Goal: Information Seeking & Learning: Learn about a topic

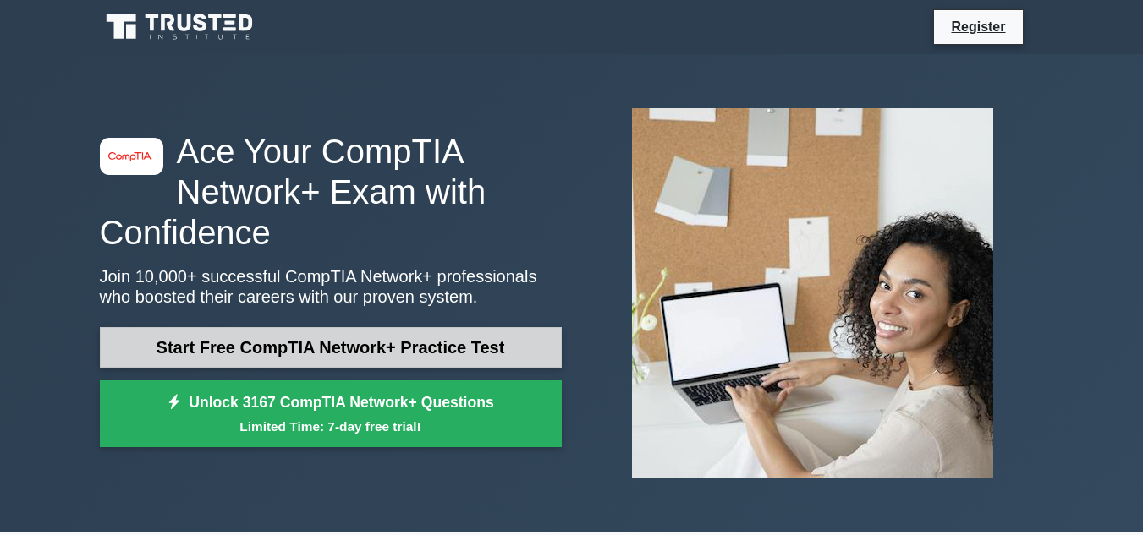
click at [396, 353] on link "Start Free CompTIA Network+ Practice Test" at bounding box center [331, 347] width 462 height 41
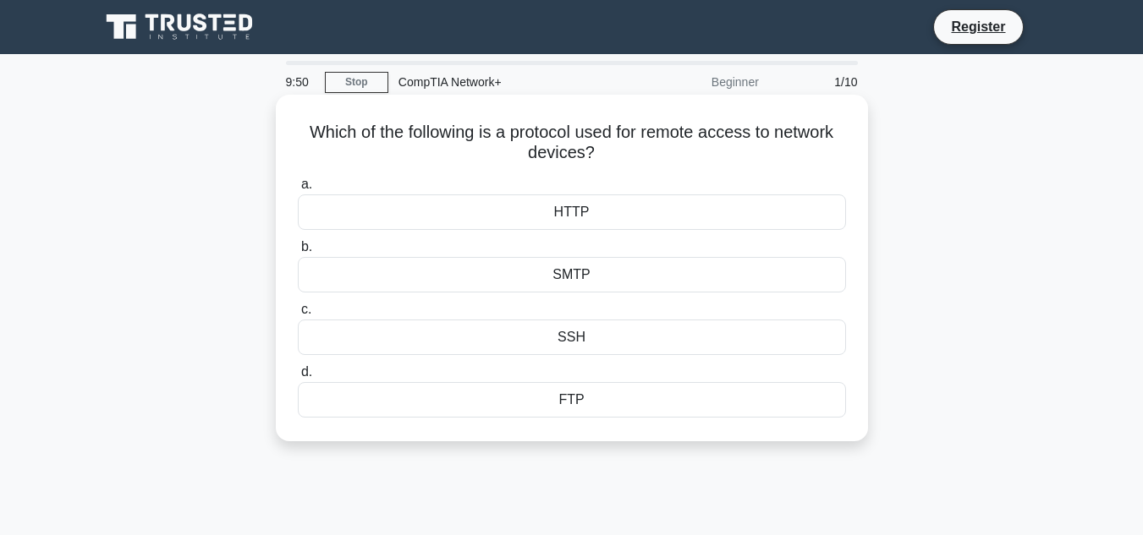
click at [618, 216] on div "HTTP" at bounding box center [572, 213] width 548 height 36
click at [298, 190] on input "a. HTTP" at bounding box center [298, 184] width 0 height 11
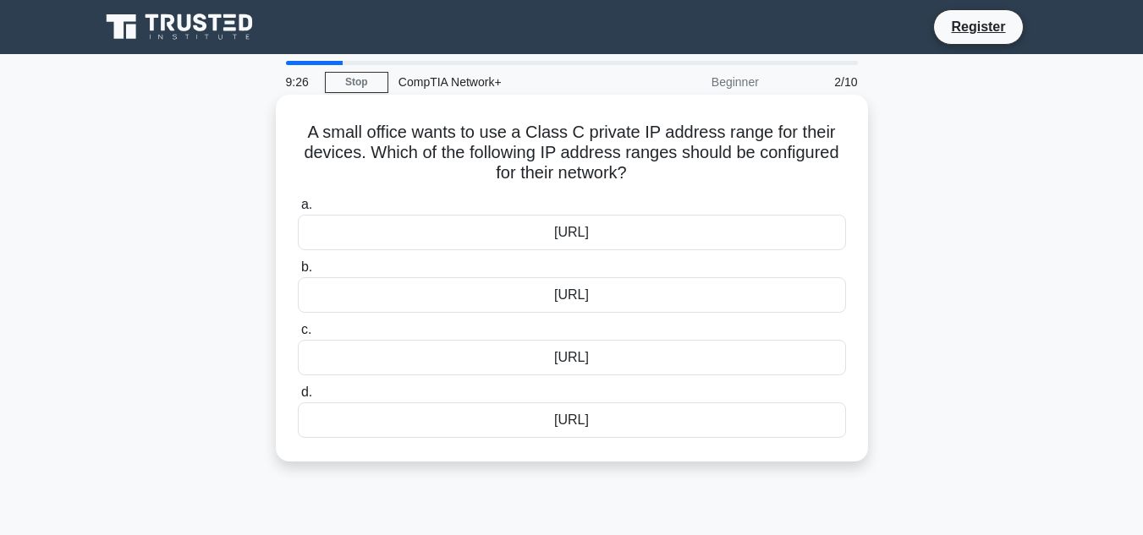
click at [612, 357] on div "172.16.0.0/12" at bounding box center [572, 358] width 548 height 36
click at [298, 336] on input "c. 172.16.0.0/12" at bounding box center [298, 330] width 0 height 11
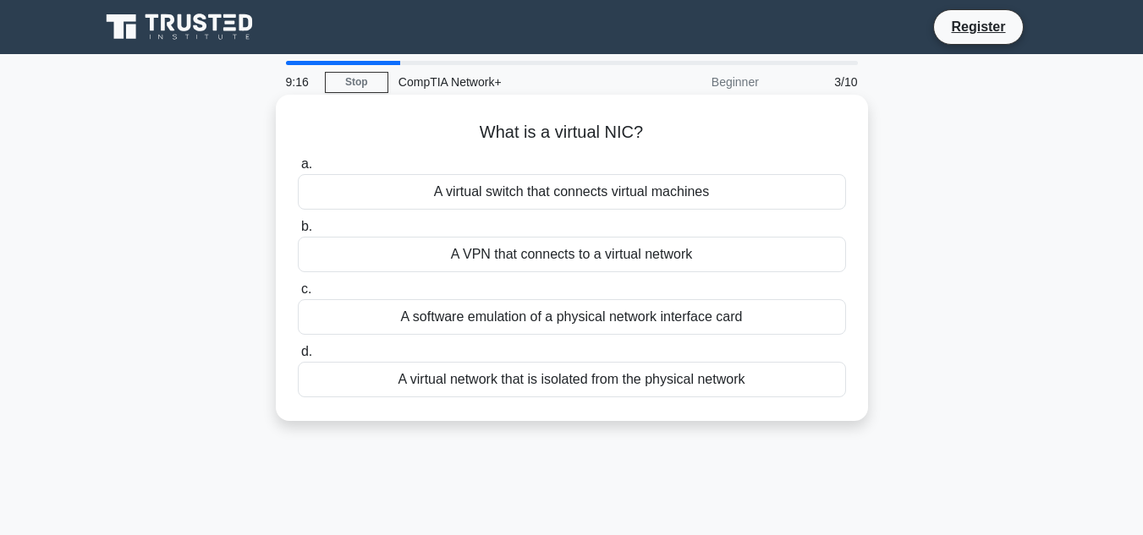
click at [609, 256] on div "A VPN that connects to a virtual network" at bounding box center [572, 255] width 548 height 36
click at [298, 233] on input "b. A VPN that connects to a virtual network" at bounding box center [298, 227] width 0 height 11
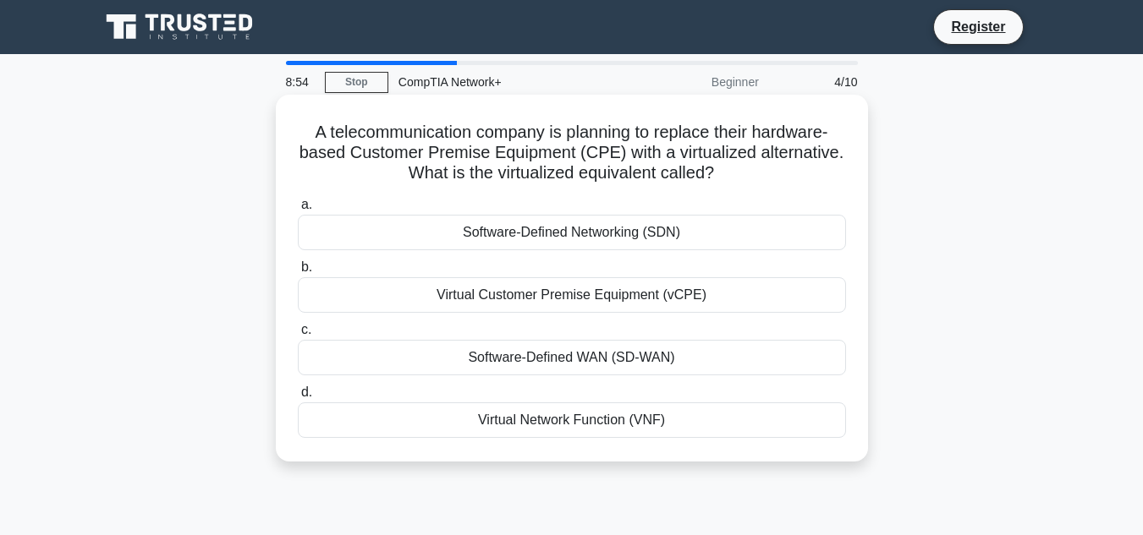
click at [582, 229] on div "Software-Defined Networking (SDN)" at bounding box center [572, 233] width 548 height 36
click at [298, 211] on input "a. Software-Defined Networking (SDN)" at bounding box center [298, 205] width 0 height 11
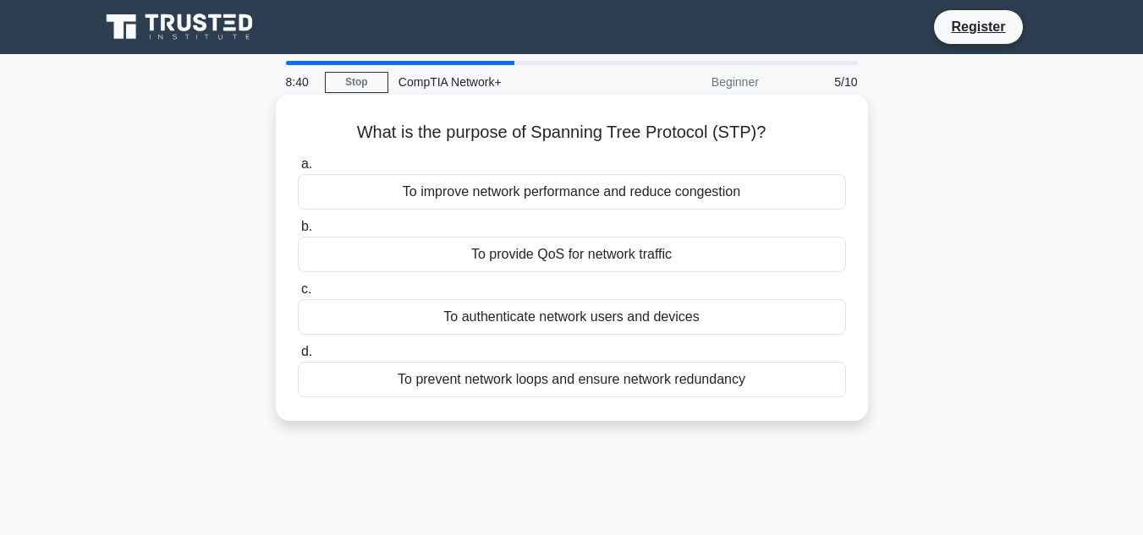
click at [614, 384] on div "To prevent network loops and ensure network redundancy" at bounding box center [572, 380] width 548 height 36
click at [298, 358] on input "d. To prevent network loops and ensure network redundancy" at bounding box center [298, 352] width 0 height 11
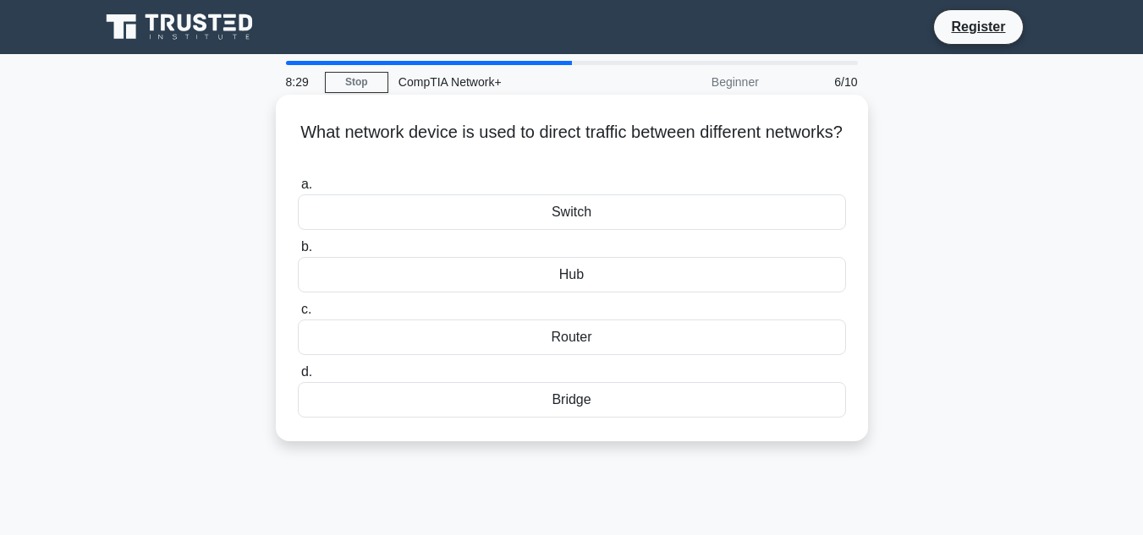
click at [604, 332] on div "Router" at bounding box center [572, 338] width 548 height 36
click at [298, 315] on input "c. Router" at bounding box center [298, 309] width 0 height 11
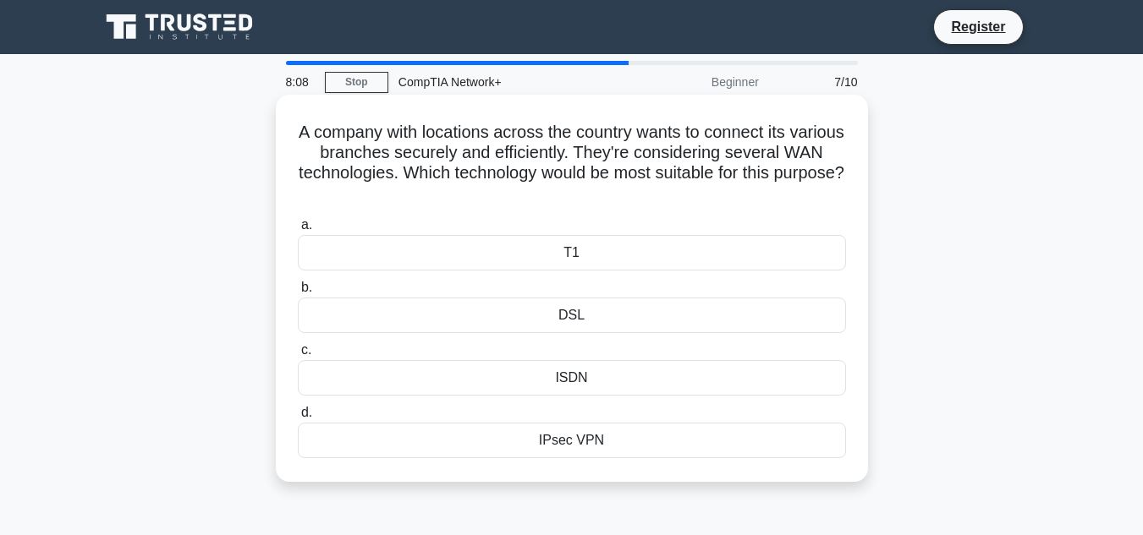
click at [601, 442] on div "IPsec VPN" at bounding box center [572, 441] width 548 height 36
click at [298, 419] on input "d. IPsec VPN" at bounding box center [298, 413] width 0 height 11
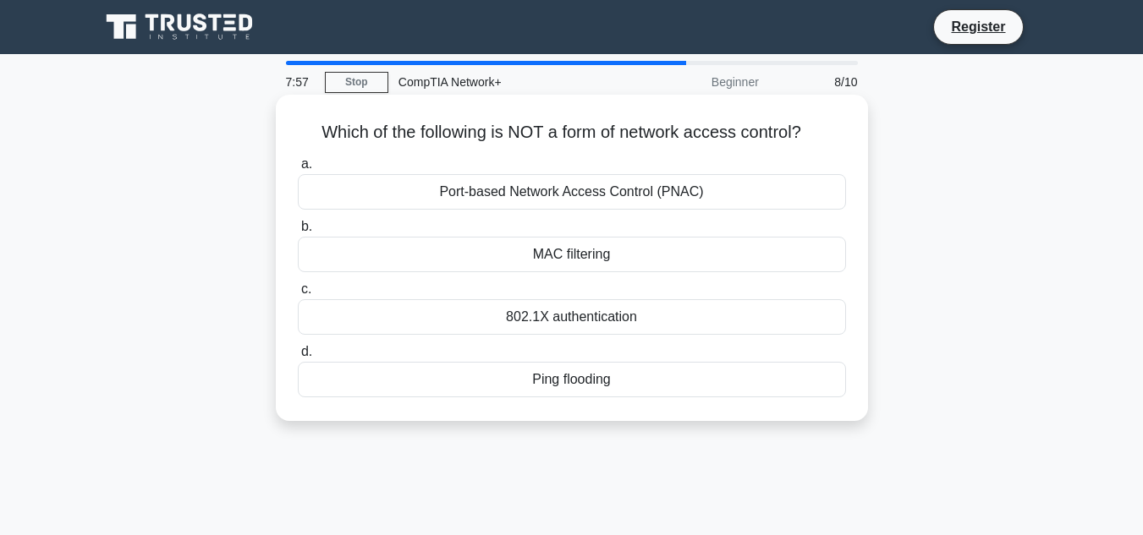
click at [592, 391] on div "Ping flooding" at bounding box center [572, 380] width 548 height 36
click at [298, 358] on input "d. Ping flooding" at bounding box center [298, 352] width 0 height 11
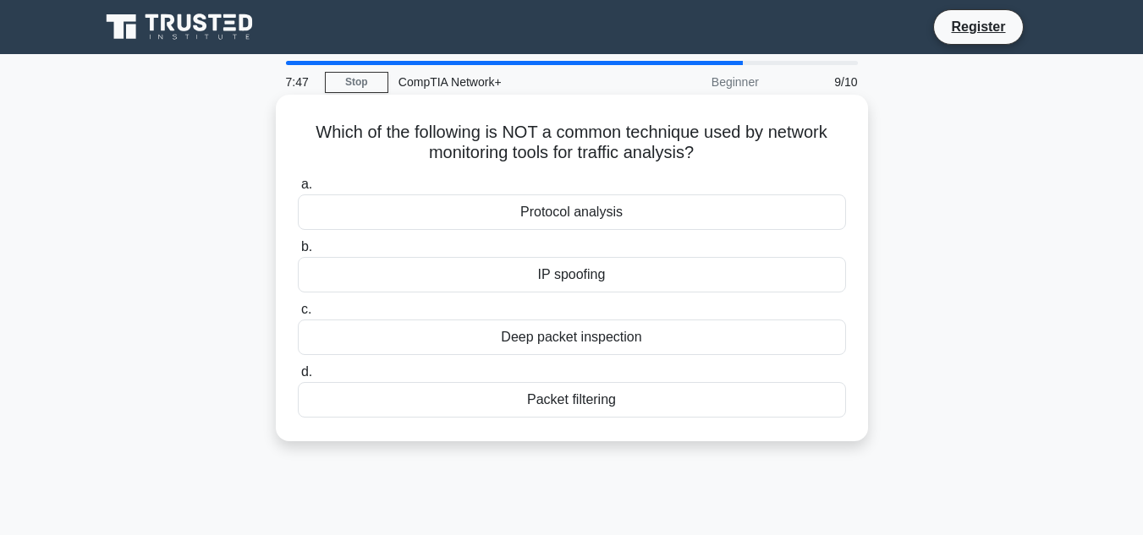
click at [592, 404] on div "Packet filtering" at bounding box center [572, 400] width 548 height 36
click at [298, 378] on input "d. Packet filtering" at bounding box center [298, 372] width 0 height 11
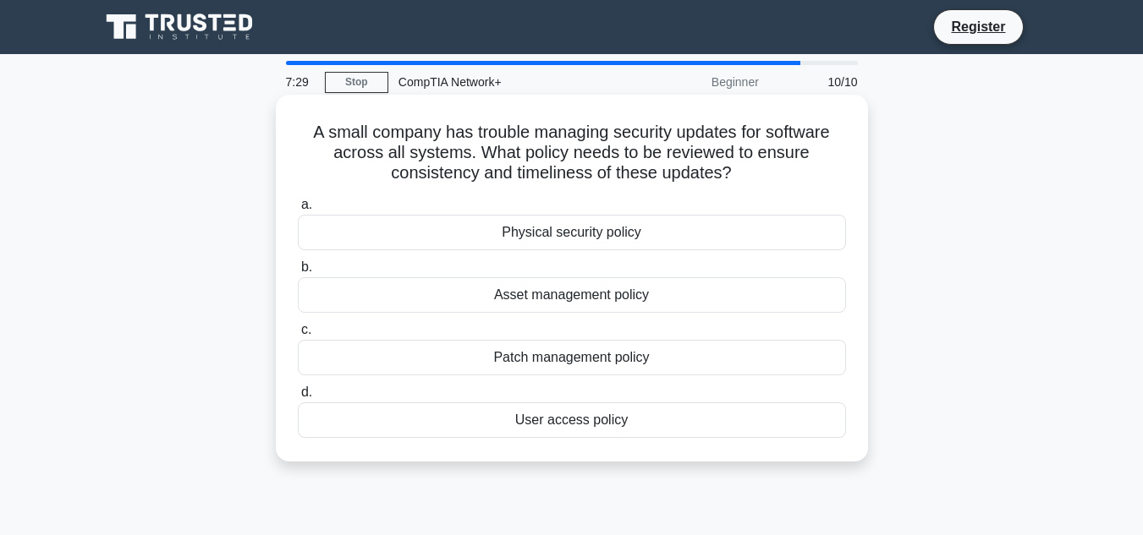
click at [595, 425] on div "User access policy" at bounding box center [572, 421] width 548 height 36
click at [298, 398] on input "d. User access policy" at bounding box center [298, 392] width 0 height 11
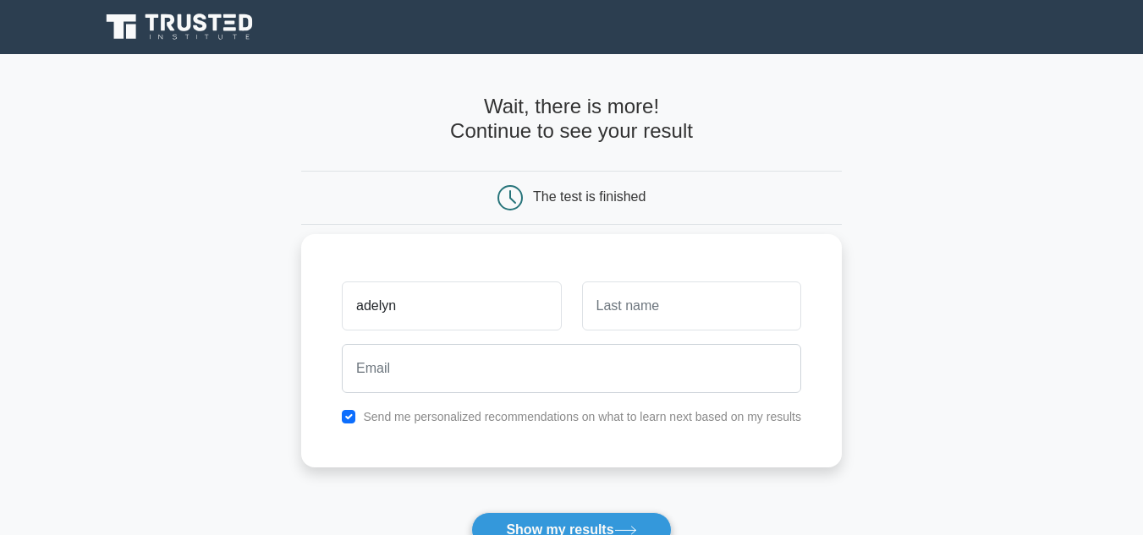
type input "adelyn"
click at [684, 302] on input "text" at bounding box center [691, 306] width 219 height 49
type input "labris"
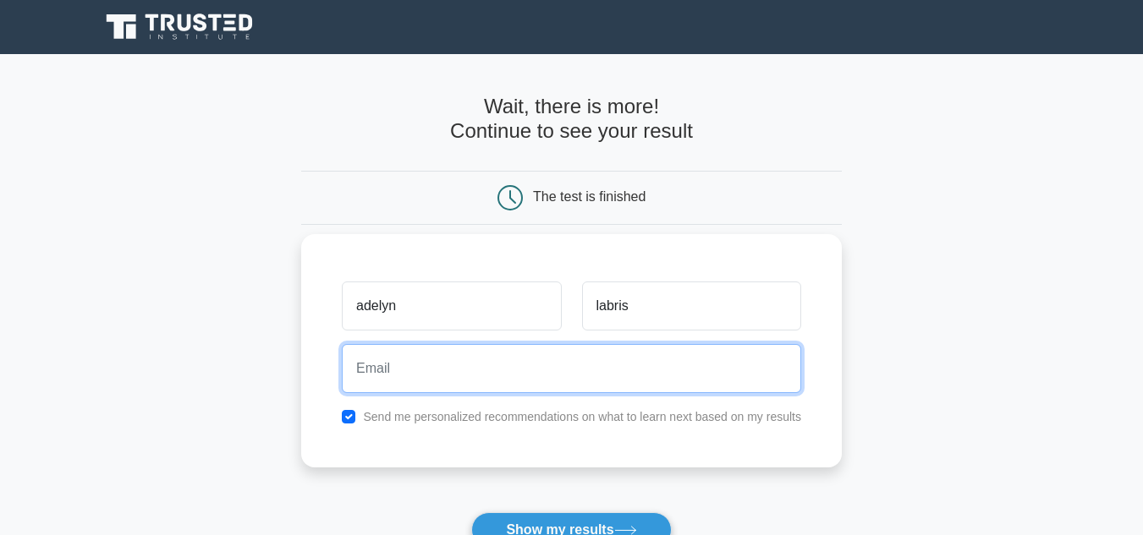
click at [587, 350] on input "email" at bounding box center [571, 368] width 459 height 49
type input "[EMAIL_ADDRESS][DOMAIN_NAME]"
click at [471, 513] on button "Show my results" at bounding box center [571, 531] width 200 height 36
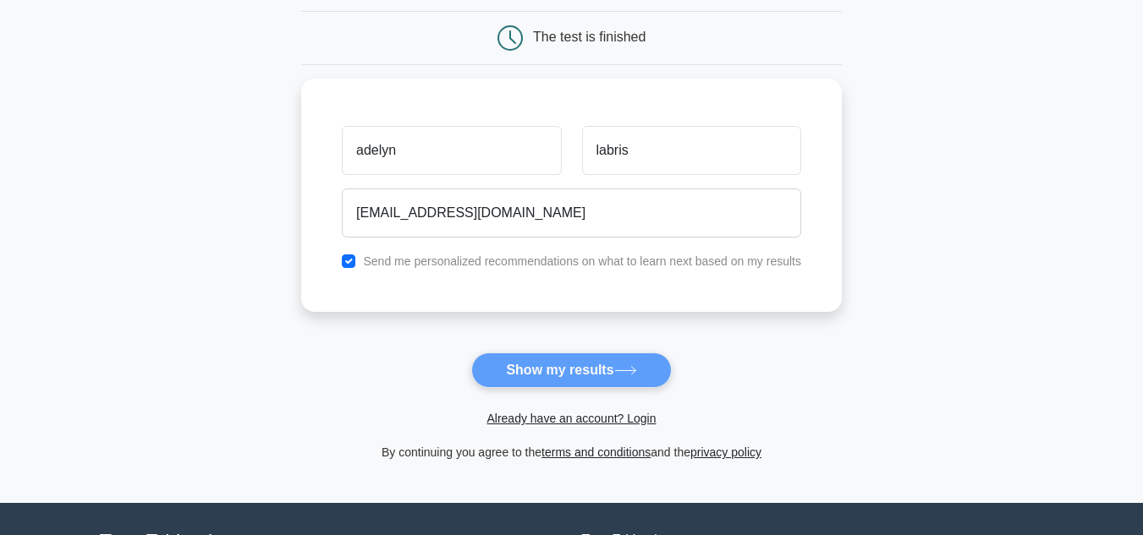
scroll to position [164, 0]
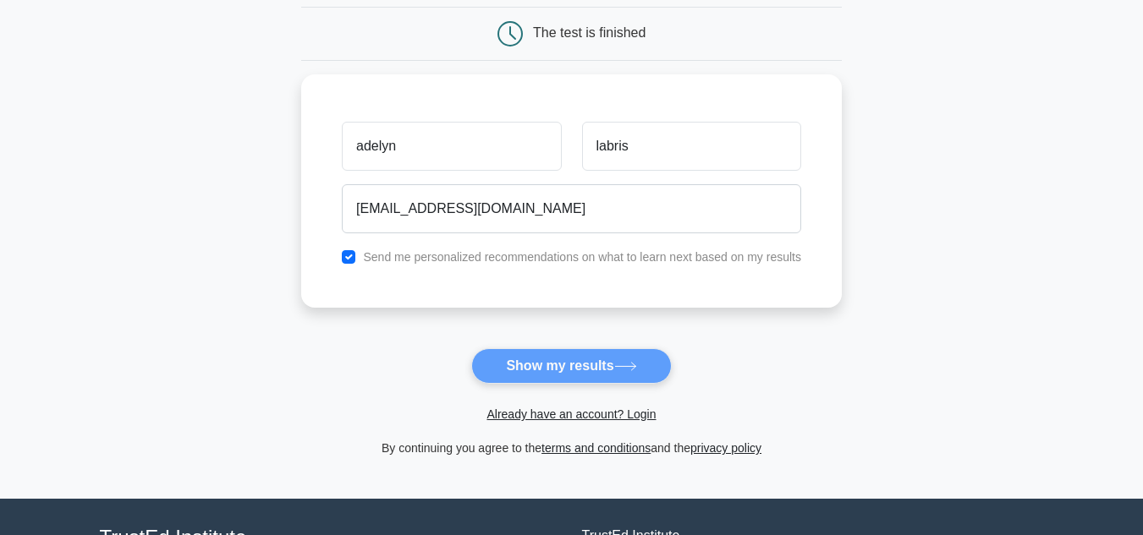
click at [644, 387] on div "Already have an account? Login" at bounding box center [571, 404] width 540 height 41
click at [644, 384] on form "Wait, there is more! Continue to see your result The test is finished adelyn" at bounding box center [571, 195] width 540 height 528
click at [639, 374] on form "Wait, there is more! Continue to see your result The test is finished adelyn" at bounding box center [571, 195] width 540 height 528
click at [590, 366] on form "Wait, there is more! Continue to see your result The test is finished adelyn" at bounding box center [571, 195] width 540 height 528
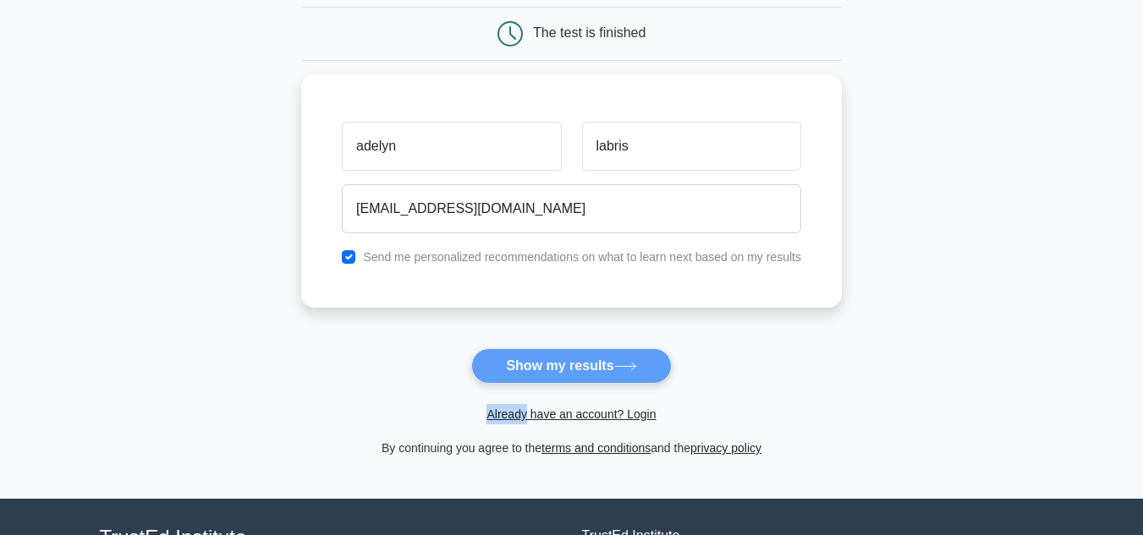
click at [590, 366] on form "Wait, there is more! Continue to see your result The test is finished adelyn" at bounding box center [571, 195] width 540 height 528
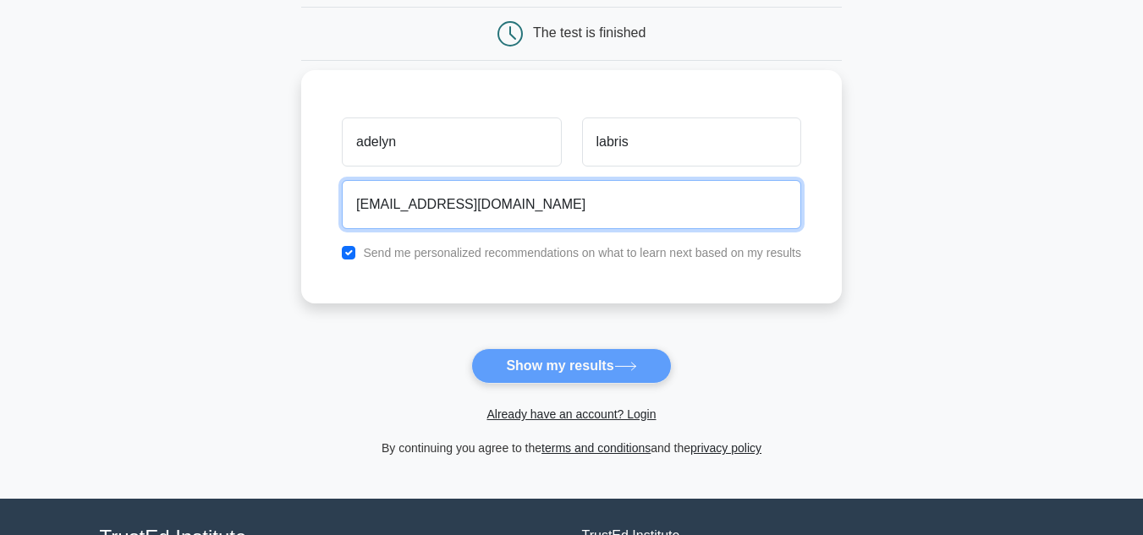
click at [614, 221] on input "[EMAIL_ADDRESS][DOMAIN_NAME]" at bounding box center [571, 204] width 459 height 49
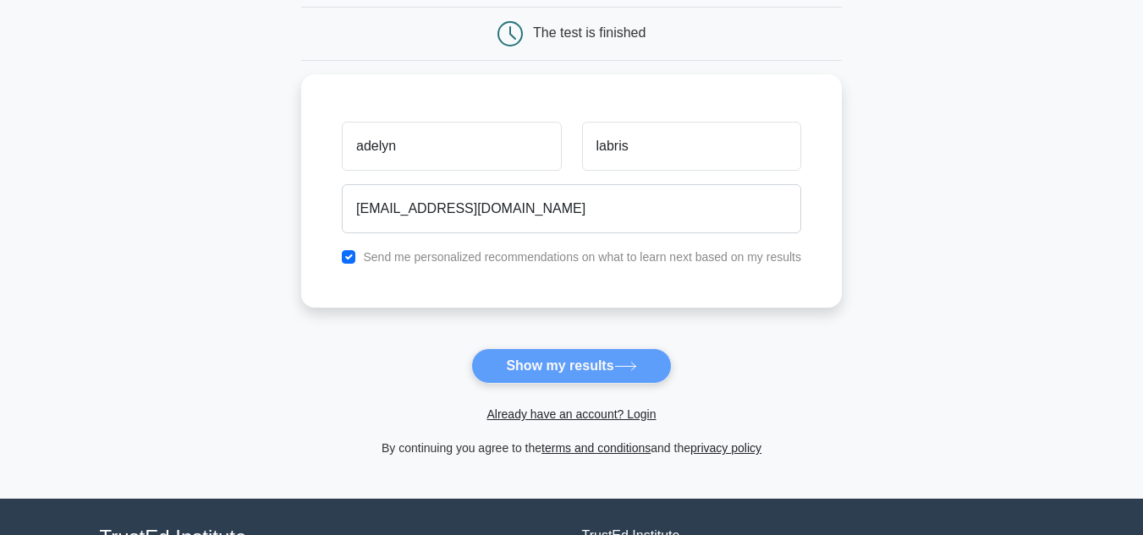
click at [658, 361] on form "Wait, there is more! Continue to see your result The test is finished adelyn" at bounding box center [571, 195] width 540 height 528
click at [616, 418] on link "Already have an account? Login" at bounding box center [570, 415] width 169 height 14
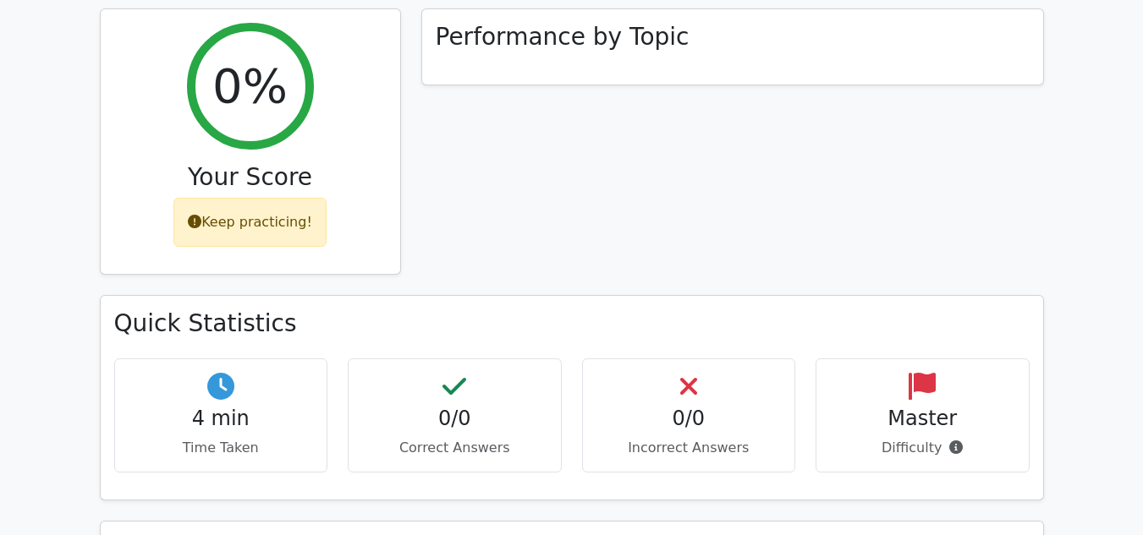
scroll to position [663, 0]
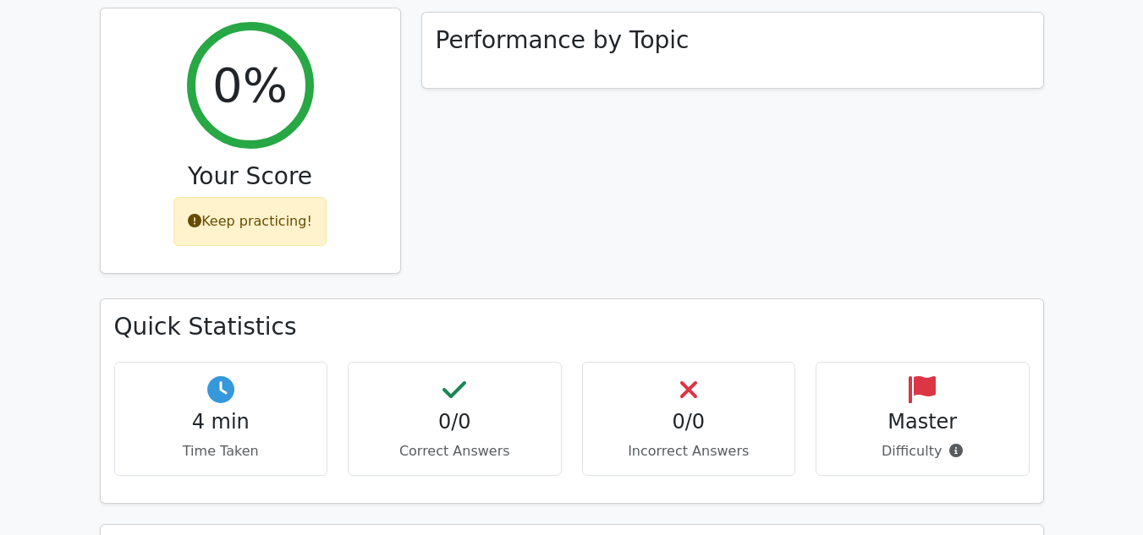
click at [306, 197] on div "Keep practicing!" at bounding box center [249, 221] width 153 height 49
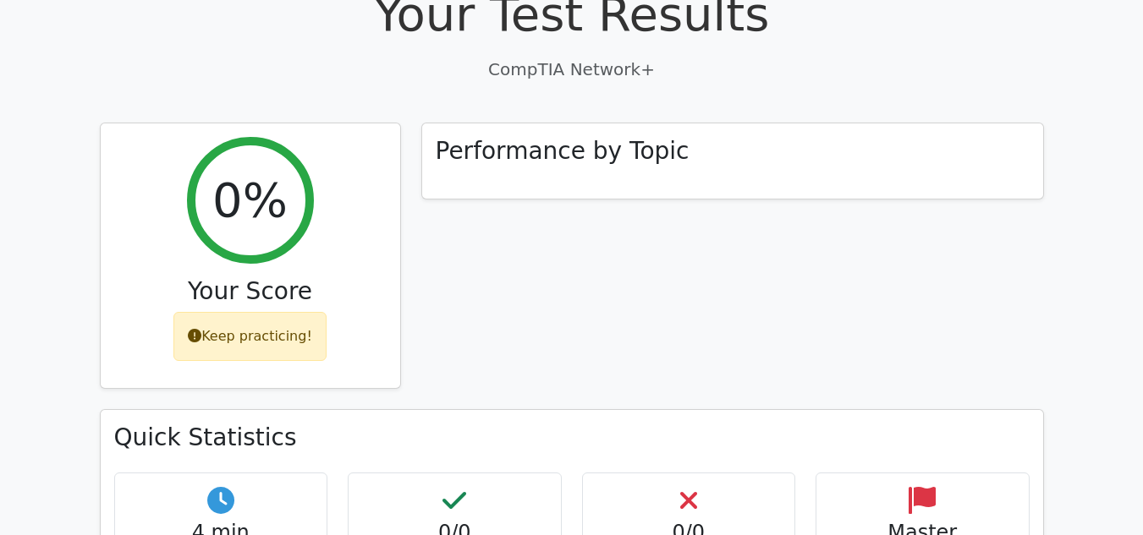
scroll to position [562, 0]
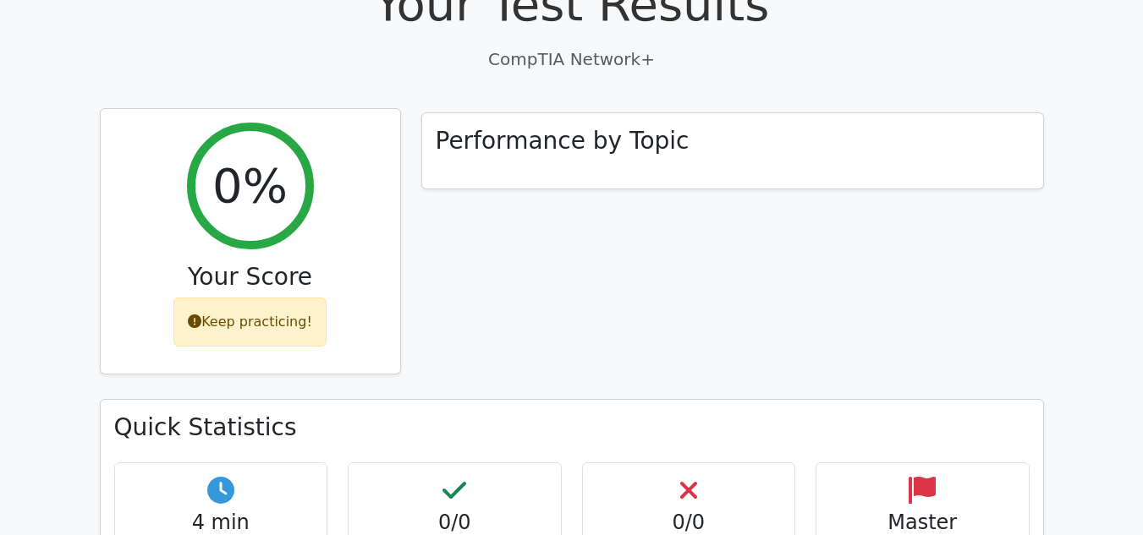
click at [247, 298] on div "Keep practicing!" at bounding box center [249, 322] width 153 height 49
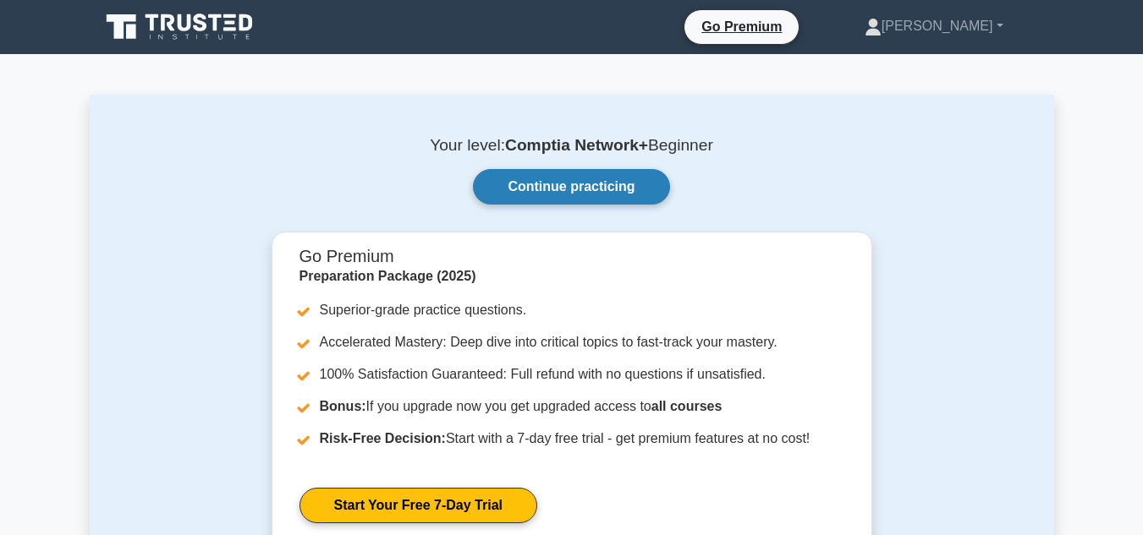
click at [575, 179] on link "Continue practicing" at bounding box center [571, 187] width 196 height 36
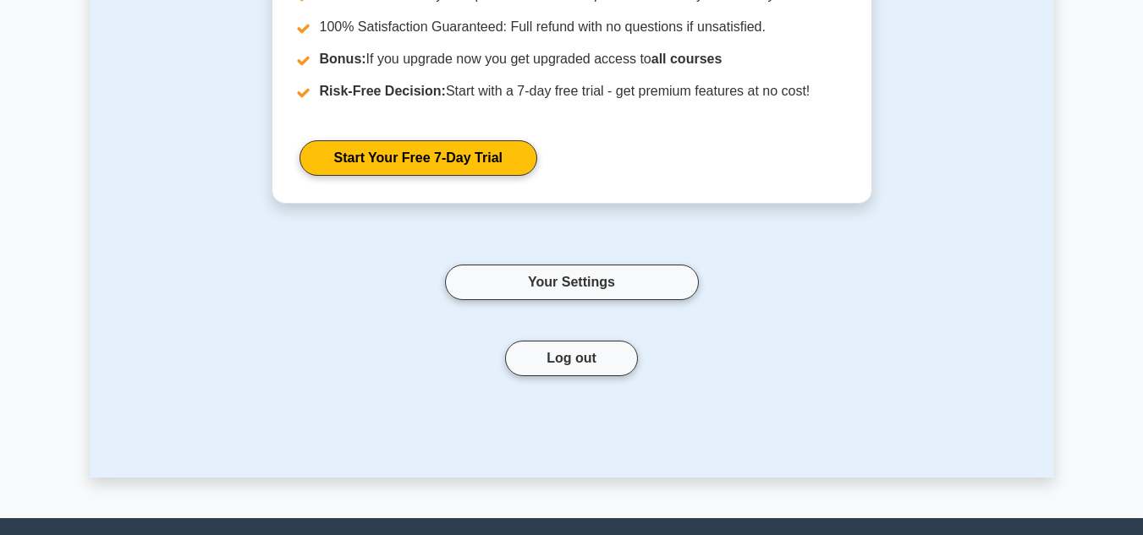
scroll to position [346, 0]
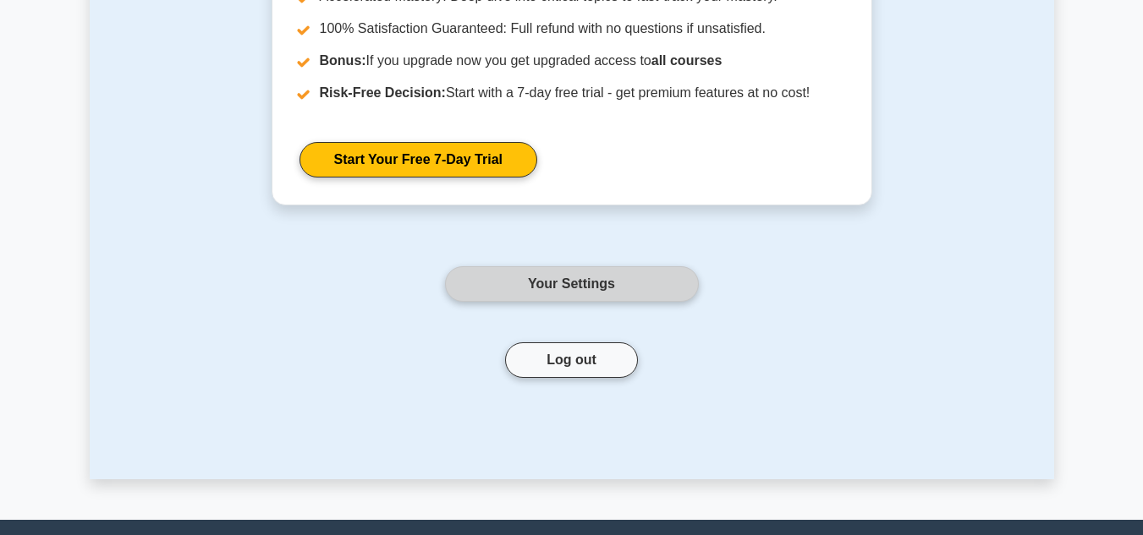
click at [657, 276] on link "Your Settings" at bounding box center [572, 284] width 254 height 36
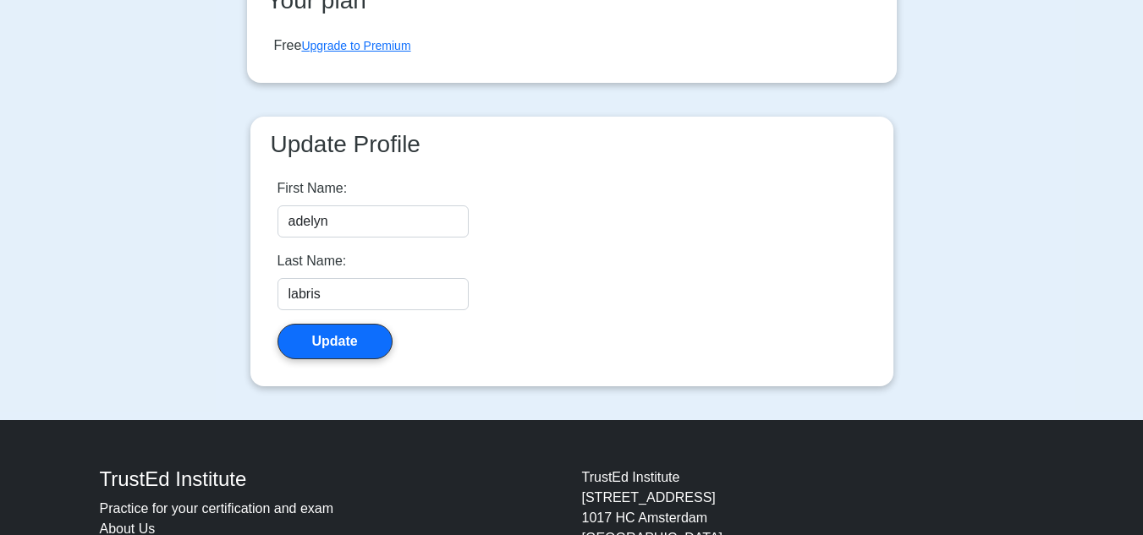
scroll to position [463, 0]
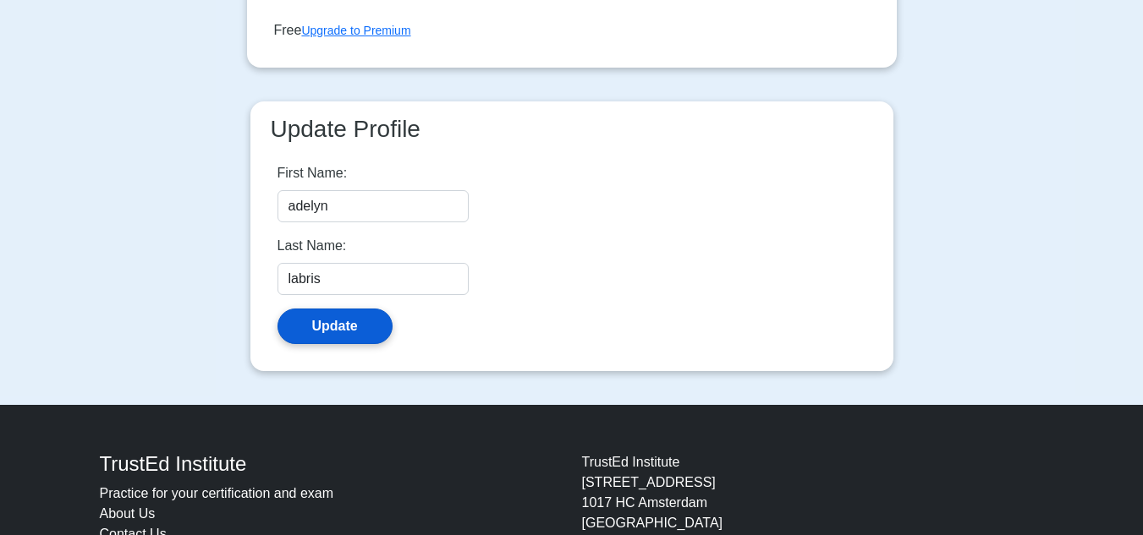
click at [354, 327] on button "Update" at bounding box center [334, 327] width 115 height 36
